Goal: Go to known website: Access a specific website the user already knows

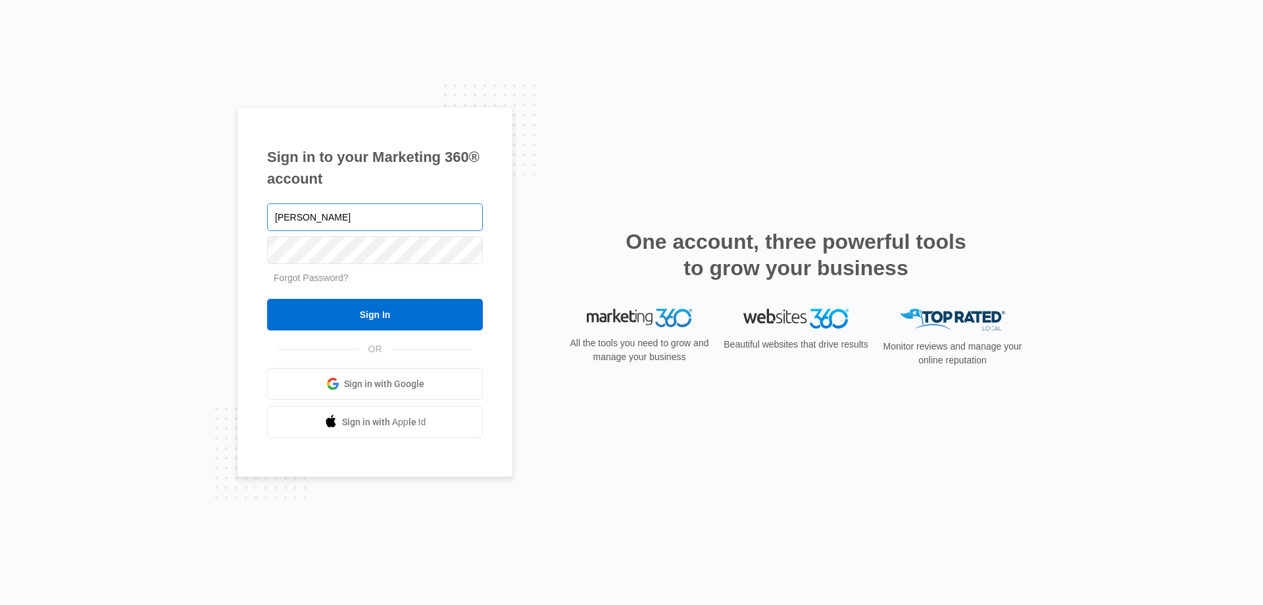
type input "[PERSON_NAME][EMAIL_ADDRESS][DOMAIN_NAME]"
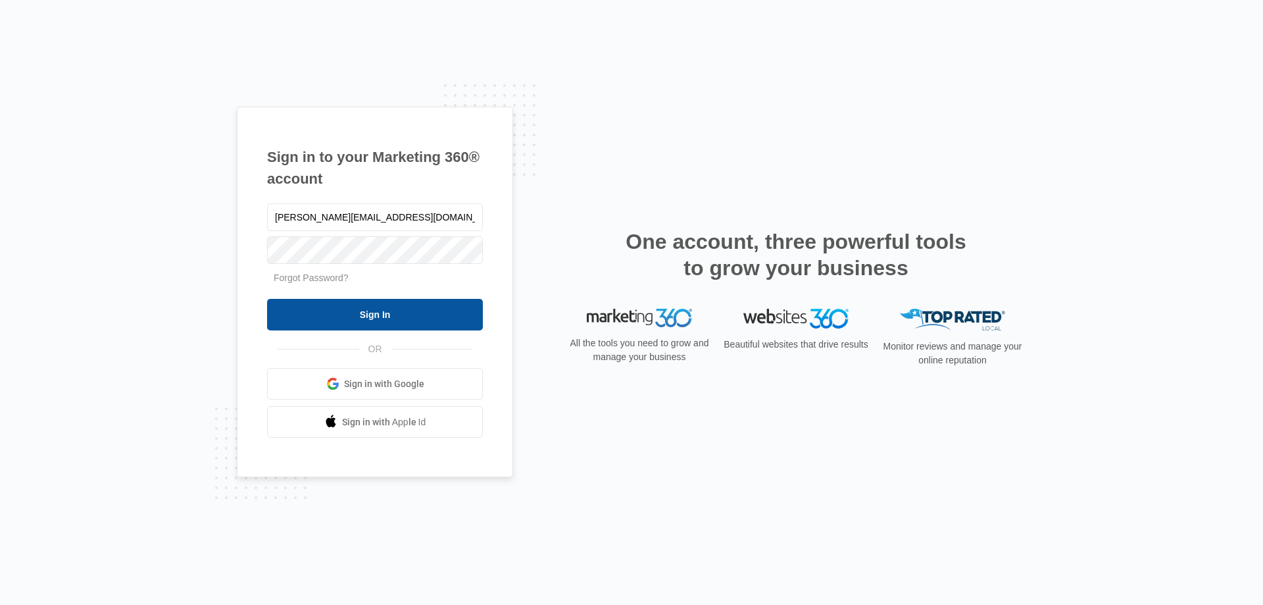
click at [395, 315] on input "Sign In" at bounding box center [375, 315] width 216 height 32
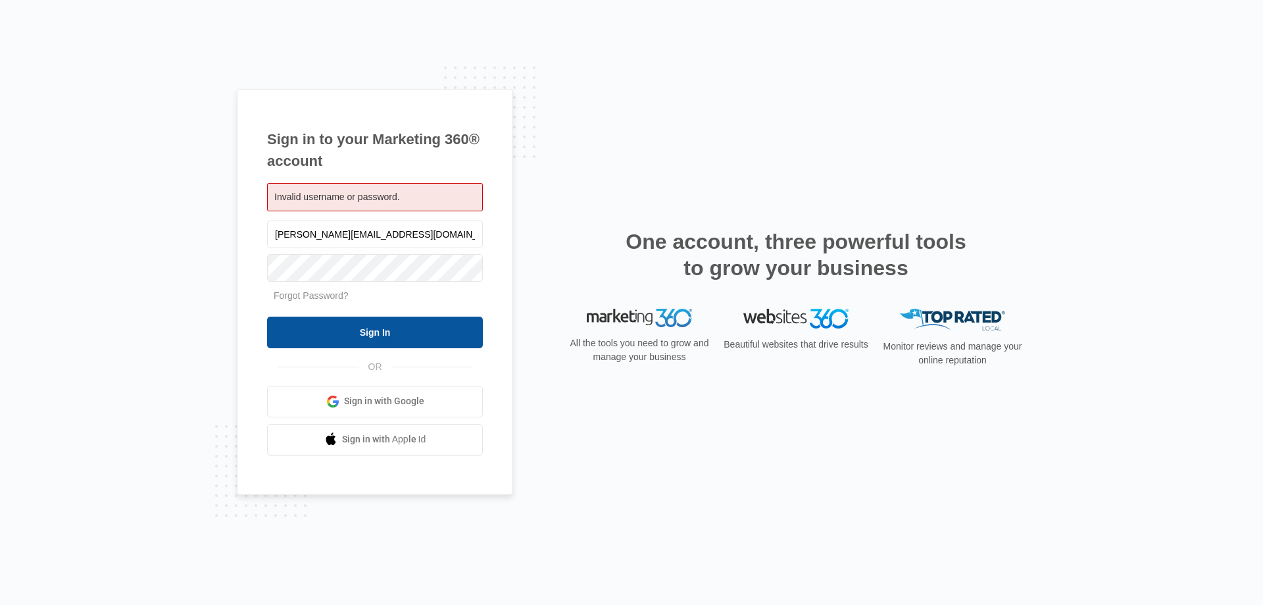
click at [344, 330] on input "Sign In" at bounding box center [375, 332] width 216 height 32
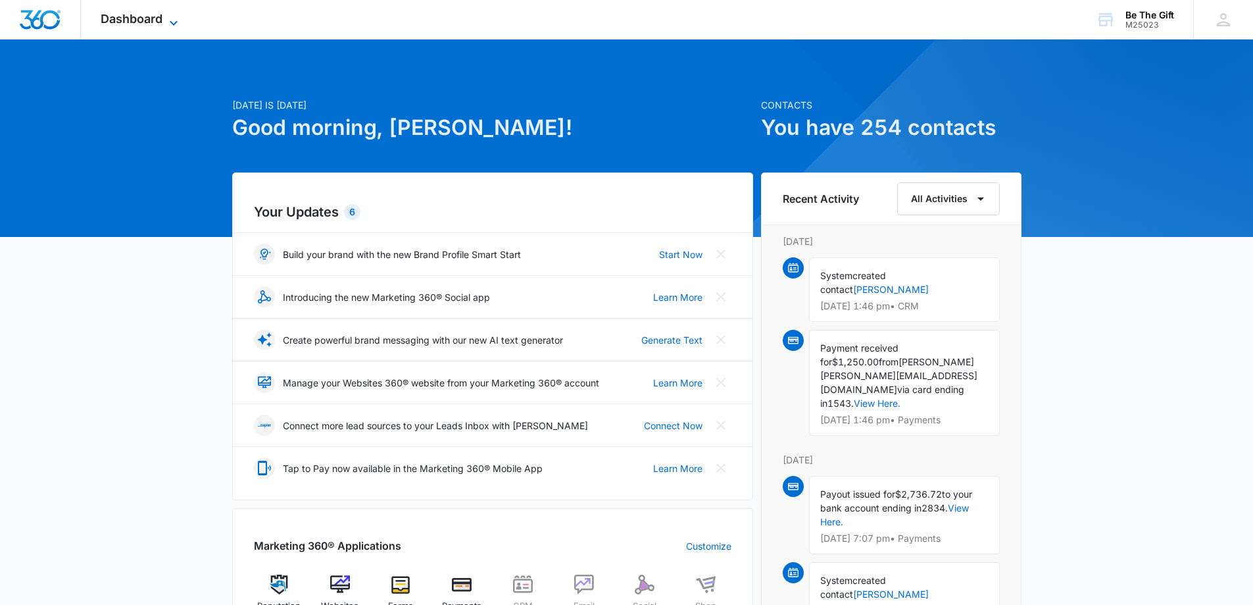
click at [172, 19] on icon at bounding box center [174, 23] width 16 height 16
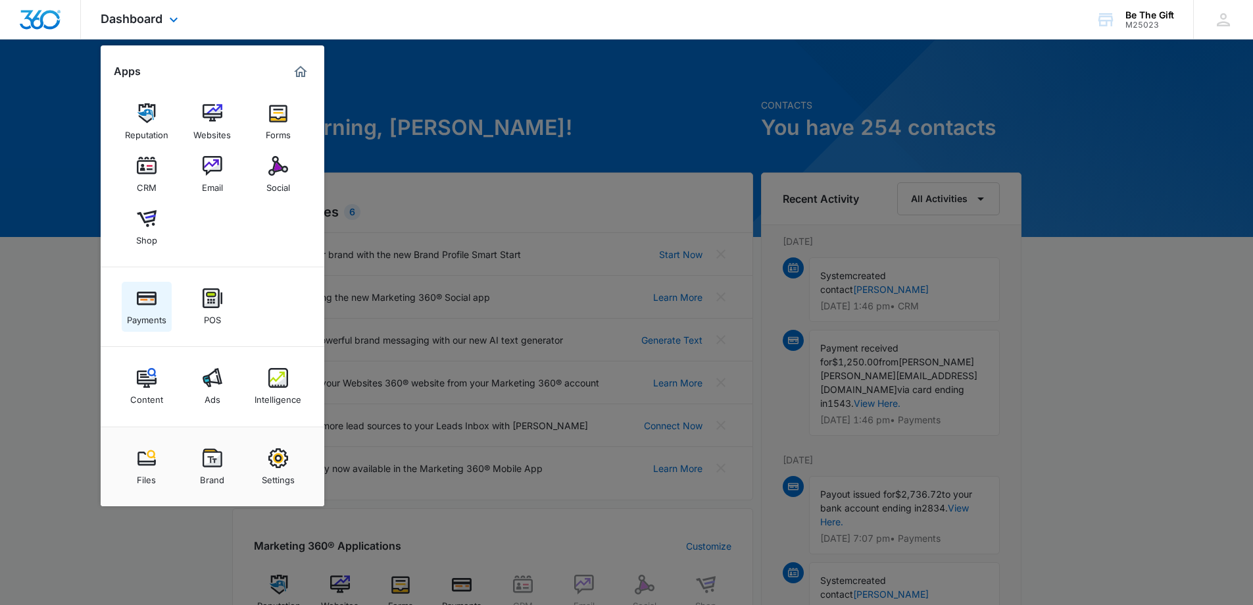
click at [137, 297] on img at bounding box center [147, 298] width 20 height 20
